Goal: Check status: Check status

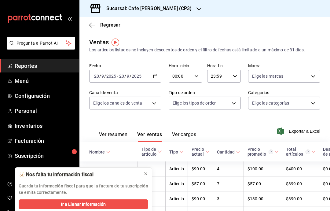
click at [92, 28] on icon "button" at bounding box center [92, 25] width 6 height 6
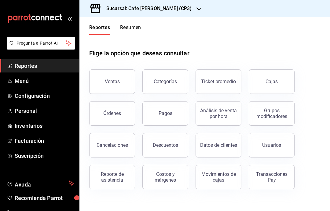
click at [278, 86] on link "Cajas" at bounding box center [272, 81] width 46 height 24
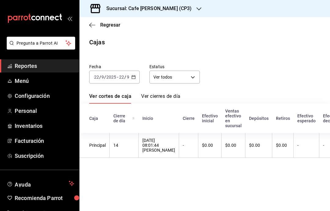
click at [158, 100] on link "Ver cierres de día" at bounding box center [160, 98] width 39 height 10
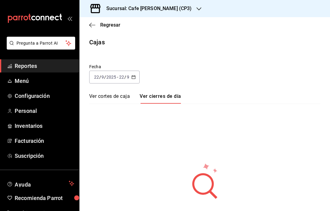
click at [153, 93] on link "Ver cierres de día" at bounding box center [160, 98] width 41 height 10
click at [134, 79] on \(Stroke\) "button" at bounding box center [134, 77] width 4 height 3
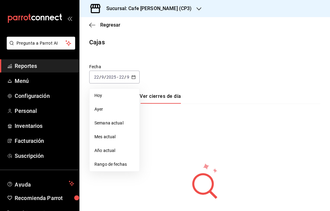
click at [116, 111] on span "Ayer" at bounding box center [114, 109] width 40 height 6
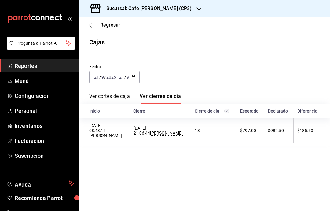
click at [111, 96] on link "Ver cortes de caja" at bounding box center [109, 98] width 41 height 10
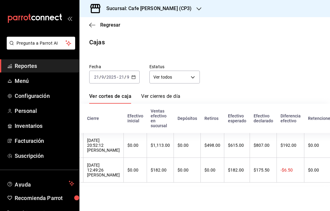
scroll to position [0, 95]
click at [167, 93] on link "Ver cierres de día" at bounding box center [160, 98] width 39 height 10
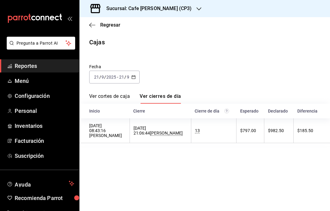
click at [119, 93] on link "Ver cortes de caja" at bounding box center [109, 98] width 41 height 10
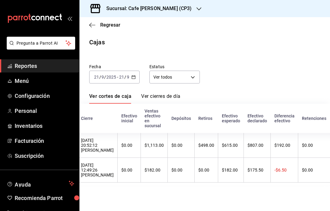
scroll to position [0, 94]
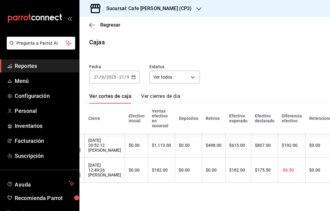
click at [168, 93] on link "Ver cierres de día" at bounding box center [160, 98] width 39 height 10
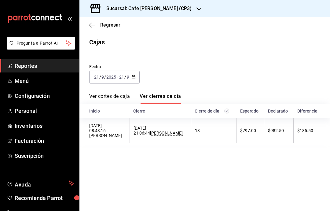
click at [113, 93] on link "Ver cortes de caja" at bounding box center [109, 98] width 41 height 10
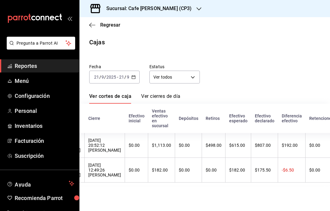
scroll to position [0, 92]
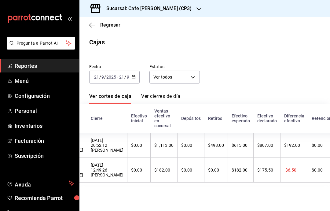
click at [167, 93] on link "Ver cierres de día" at bounding box center [160, 98] width 39 height 10
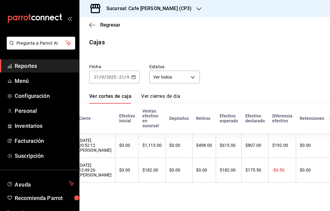
scroll to position [0, 103]
click at [160, 93] on link "Ver cierres de día" at bounding box center [160, 98] width 39 height 10
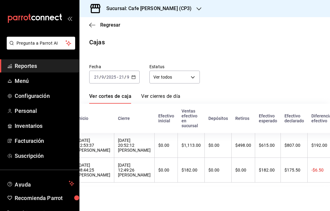
scroll to position [0, 72]
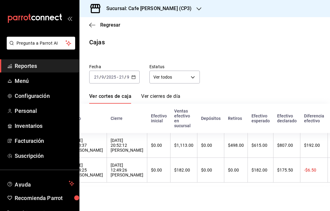
click at [163, 93] on link "Ver cierres de día" at bounding box center [160, 98] width 39 height 10
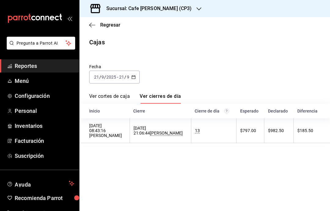
click at [169, 9] on h3 "Sucursal: Cafe [PERSON_NAME] (CP3)" at bounding box center [147, 8] width 90 height 7
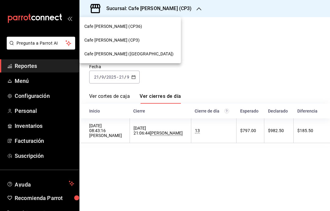
click at [145, 53] on div "Cafe [PERSON_NAME] ([GEOGRAPHIC_DATA])" at bounding box center [130, 54] width 92 height 6
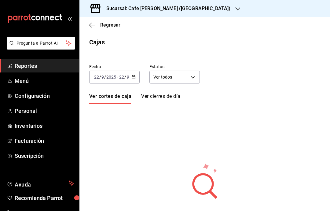
click at [133, 75] on icon "button" at bounding box center [133, 77] width 4 height 4
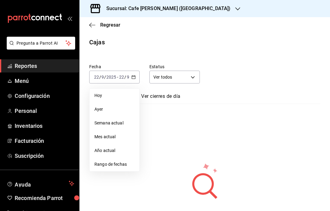
click at [121, 108] on span "Ayer" at bounding box center [114, 109] width 40 height 6
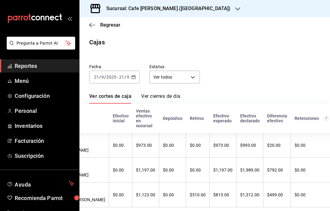
scroll to position [0, 149]
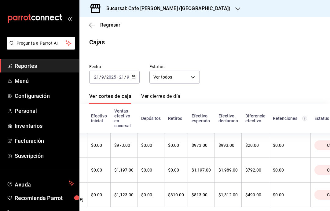
click at [225, 183] on th "$1,312.00" at bounding box center [228, 195] width 27 height 25
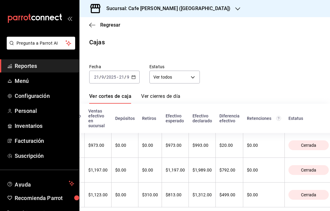
scroll to position [3, 0]
click at [114, 75] on input "2025" at bounding box center [111, 77] width 10 height 5
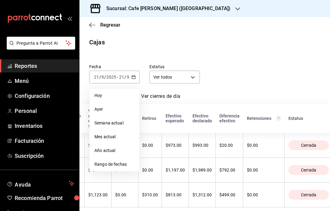
click at [93, 23] on icon "button" at bounding box center [92, 25] width 6 height 6
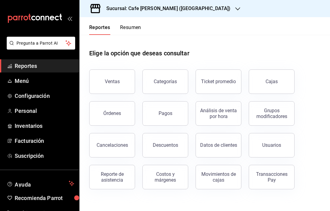
click at [172, 111] on button "Pagos" at bounding box center [165, 113] width 46 height 24
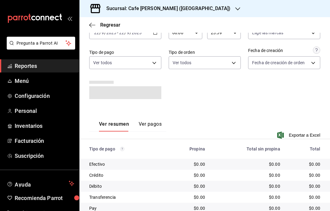
scroll to position [39, 0]
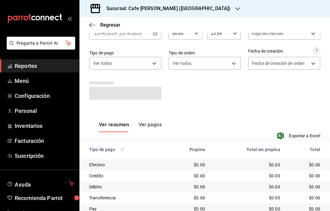
click at [157, 130] on button "Ver pagos" at bounding box center [150, 127] width 23 height 10
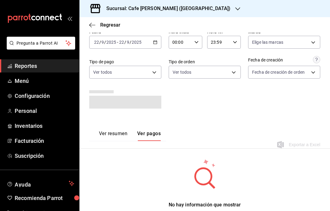
scroll to position [27, 0]
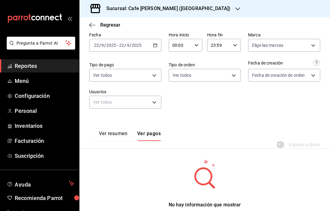
click at [155, 43] on icon "button" at bounding box center [155, 45] width 4 height 4
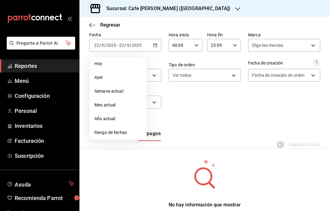
click at [125, 74] on span "Ayer" at bounding box center [117, 77] width 47 height 6
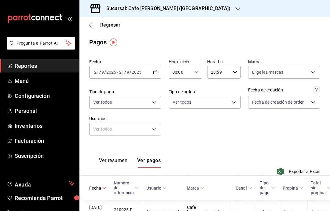
click at [92, 24] on icon "button" at bounding box center [92, 25] width 6 height 6
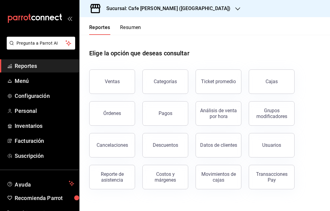
click at [269, 86] on link "Cajas" at bounding box center [272, 81] width 46 height 24
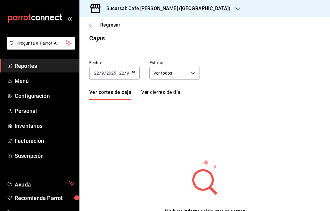
scroll to position [4, 0]
click at [138, 71] on div "[DATE] [DATE] - [DATE] [DATE]" at bounding box center [114, 73] width 50 height 13
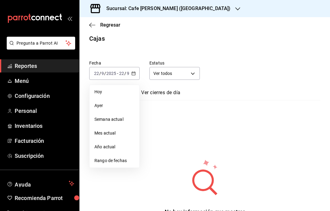
click at [119, 109] on li "Ayer" at bounding box center [115, 106] width 50 height 14
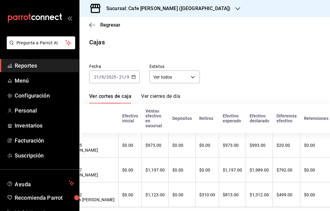
scroll to position [21, 0]
click at [194, 9] on div "Sucursal: Cafe [PERSON_NAME] ([GEOGRAPHIC_DATA])" at bounding box center [163, 8] width 158 height 17
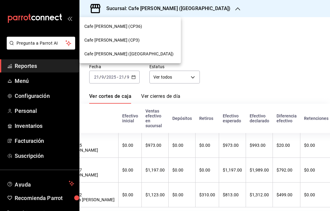
click at [141, 46] on div "Cafe [PERSON_NAME] (CP3)" at bounding box center [130, 40] width 102 height 14
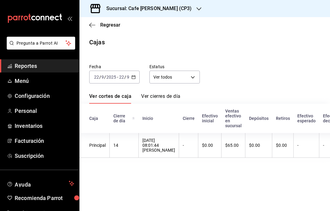
click at [170, 98] on link "Ver cierres de día" at bounding box center [160, 98] width 39 height 10
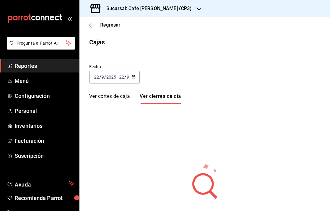
click at [115, 95] on link "Ver cortes de caja" at bounding box center [109, 98] width 41 height 10
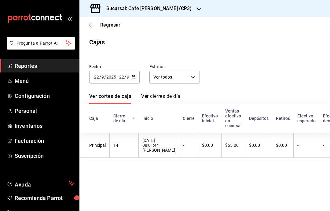
click at [92, 30] on div "Regresar" at bounding box center [204, 25] width 251 height 16
click at [93, 26] on icon "button" at bounding box center [92, 25] width 6 height 6
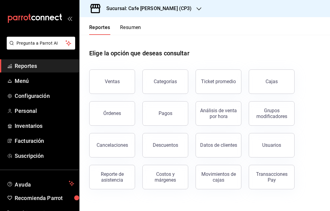
click at [120, 112] on div "Órdenes" at bounding box center [112, 113] width 18 height 6
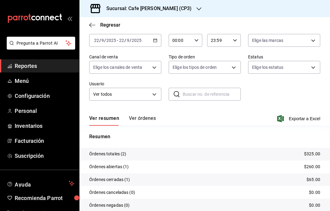
scroll to position [31, 0]
click at [150, 121] on button "Ver órdenes" at bounding box center [142, 121] width 27 height 10
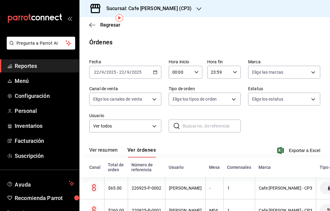
click at [149, 208] on div "220925-P-0001" at bounding box center [147, 210] width 30 height 5
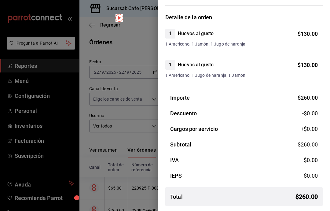
scroll to position [43, 0]
